Goal: Share content

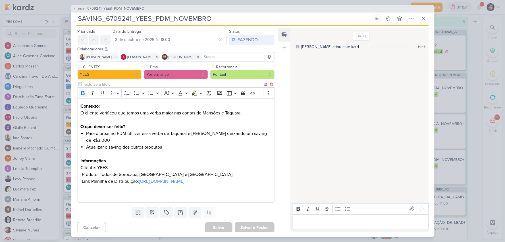
scroll to position [32, 0]
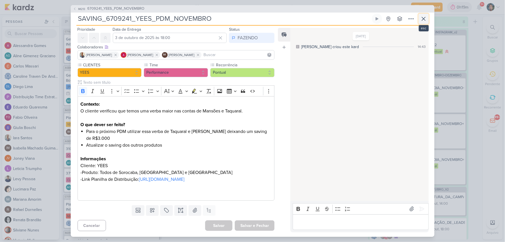
click at [424, 20] on icon at bounding box center [424, 18] width 7 height 7
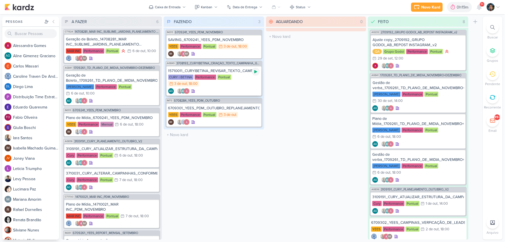
click at [257, 71] on icon at bounding box center [256, 71] width 3 height 3
click at [245, 81] on div "CURY | BETINA Performance Pontual 3/10 [DATE] 18:00" at bounding box center [214, 81] width 92 height 13
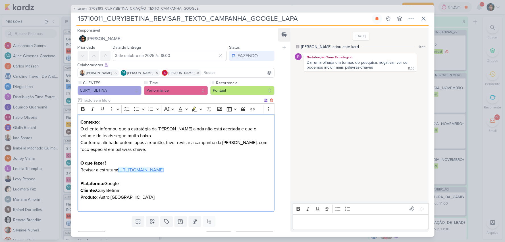
click at [138, 168] on link "[URL][DOMAIN_NAME]" at bounding box center [141, 170] width 46 height 6
click at [160, 153] on p "O que fazer? Revisar a estrutura : [URL][DOMAIN_NAME]" at bounding box center [175, 163] width 191 height 20
click at [157, 173] on link "[URL][DOMAIN_NAME]" at bounding box center [141, 170] width 46 height 6
click at [421, 19] on icon at bounding box center [424, 18] width 7 height 7
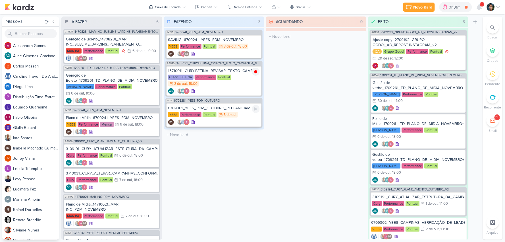
click at [246, 123] on div "IM" at bounding box center [214, 122] width 92 height 6
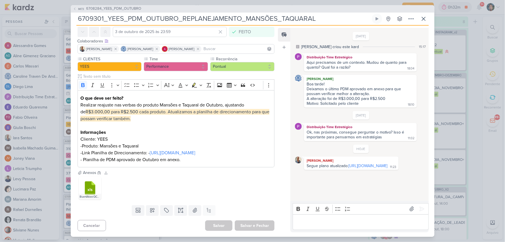
drag, startPoint x: 326, startPoint y: 174, endPoint x: 273, endPoint y: 38, distance: 146.0
click at [349, 168] on link "[URL][DOMAIN_NAME]" at bounding box center [368, 165] width 39 height 5
click at [421, 19] on icon at bounding box center [424, 18] width 7 height 7
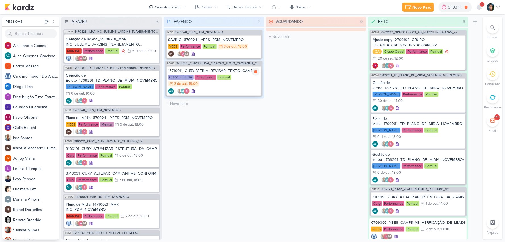
click at [245, 81] on div "CURY | BETINA Performance Pontual 3/10 [DATE] 18:00" at bounding box center [214, 81] width 92 height 13
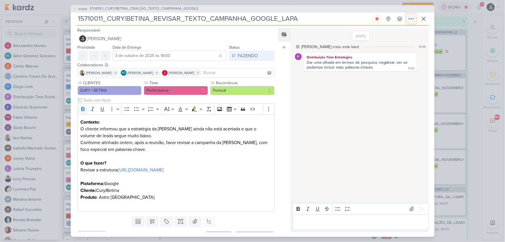
click at [407, 20] on button at bounding box center [411, 19] width 10 height 10
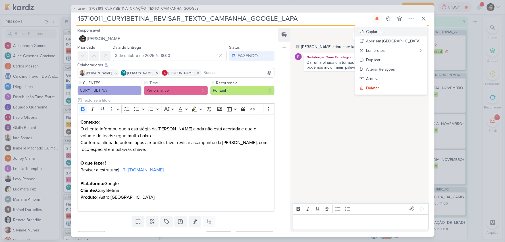
click at [386, 32] on div "Copiar Link" at bounding box center [377, 32] width 20 height 6
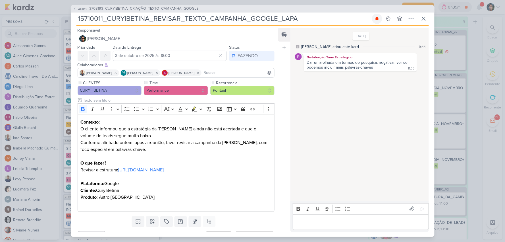
click at [376, 19] on icon at bounding box center [377, 18] width 5 height 5
click at [424, 18] on icon at bounding box center [424, 18] width 7 height 7
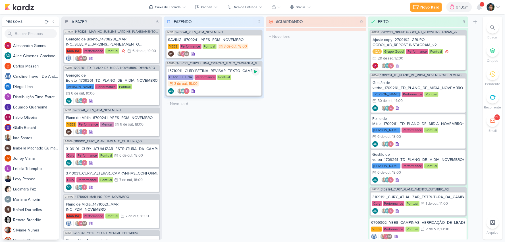
click at [256, 69] on icon at bounding box center [256, 71] width 5 height 5
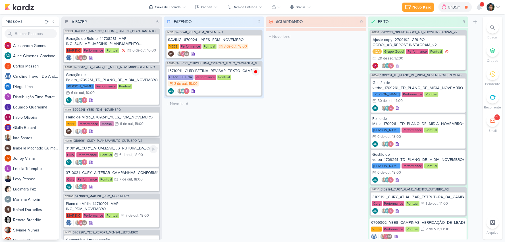
scroll to position [0, 0]
